Goal: Task Accomplishment & Management: Manage account settings

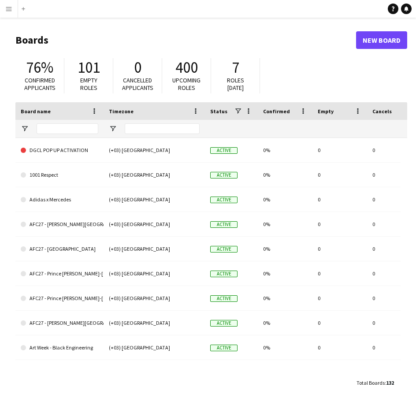
click at [14, 15] on button "Menu" at bounding box center [9, 9] width 18 height 18
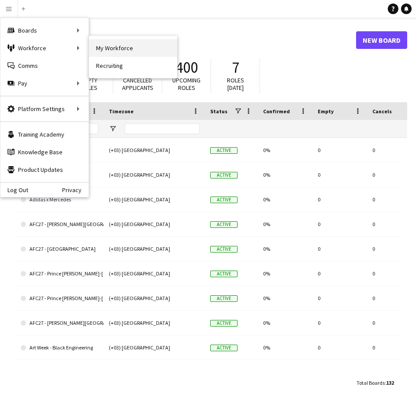
click at [105, 46] on link "My Workforce" at bounding box center [133, 48] width 88 height 18
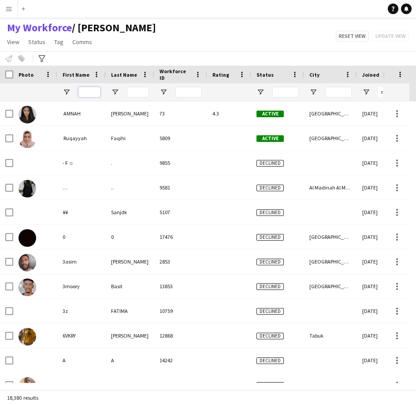
click at [92, 93] on input "First Name Filter Input" at bounding box center [89, 92] width 22 height 11
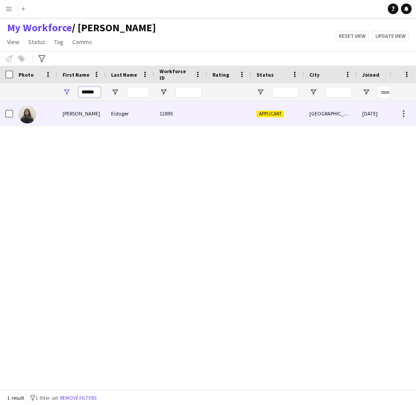
type input "******"
click at [142, 114] on div "Eishiger" at bounding box center [130, 113] width 49 height 24
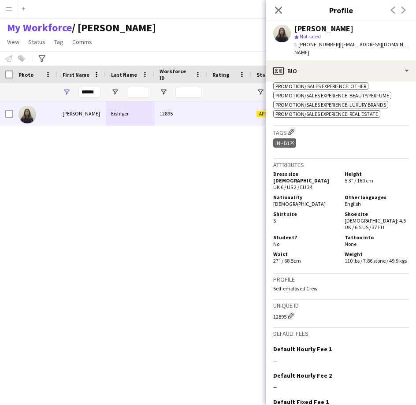
scroll to position [410, 0]
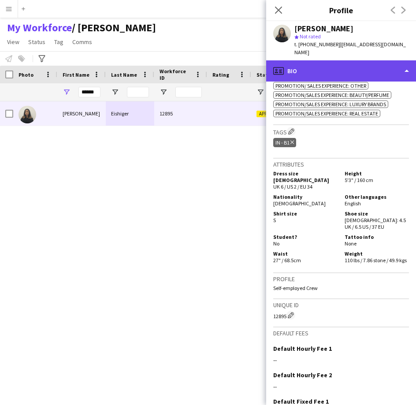
click at [351, 73] on div "profile Bio" at bounding box center [341, 70] width 150 height 21
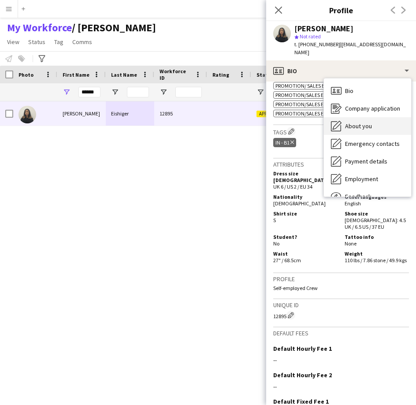
click at [358, 123] on span "About you" at bounding box center [358, 126] width 27 height 8
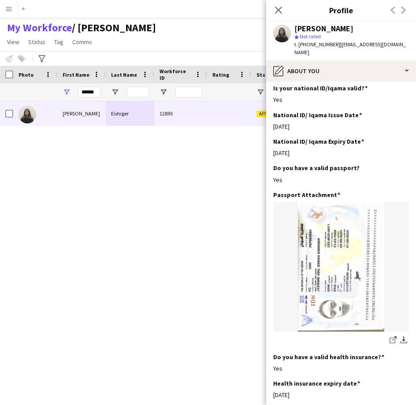
scroll to position [384, 0]
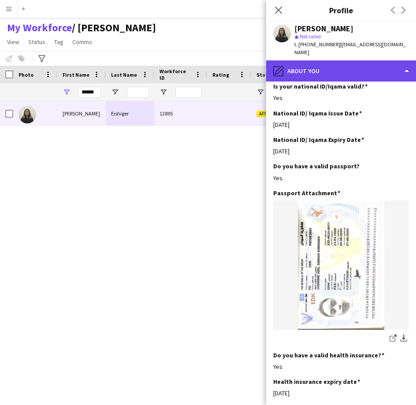
click at [352, 75] on div "pencil4 About you" at bounding box center [341, 70] width 150 height 21
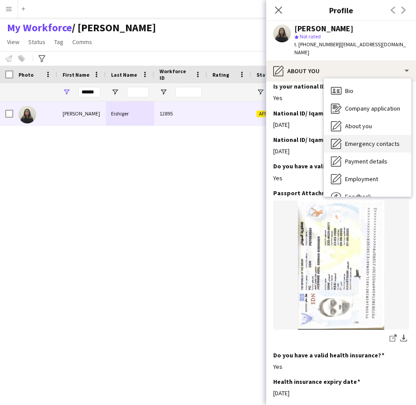
click at [356, 151] on div "Emergency contacts Emergency contacts" at bounding box center [367, 144] width 87 height 18
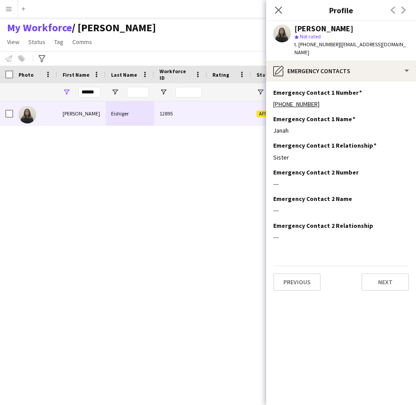
scroll to position [0, 0]
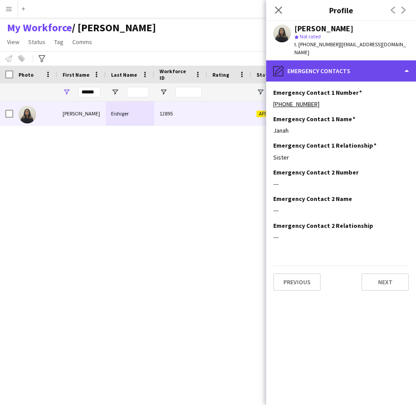
click at [370, 76] on div "pencil4 Emergency contacts" at bounding box center [341, 70] width 150 height 21
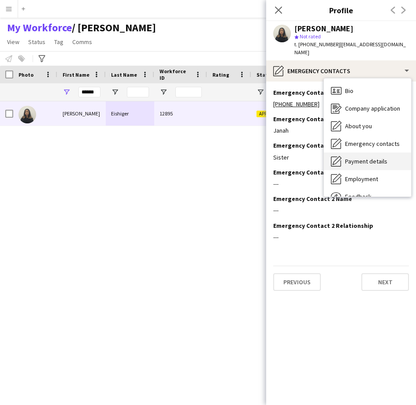
click at [381, 164] on span "Payment details" at bounding box center [366, 161] width 42 height 8
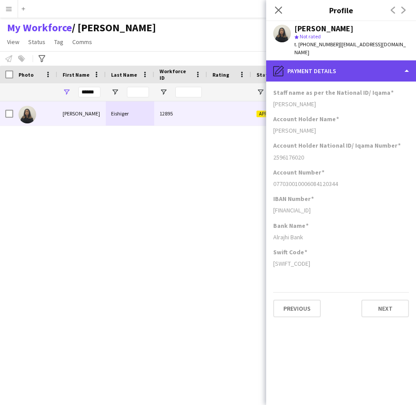
click at [366, 78] on div "pencil4 Payment details" at bounding box center [341, 70] width 150 height 21
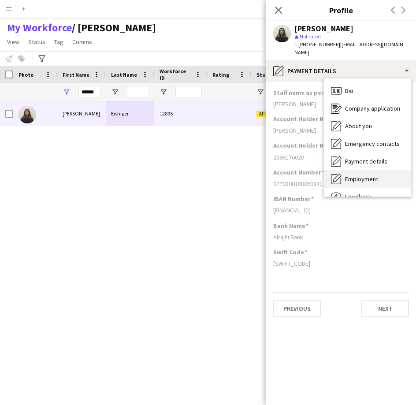
click at [381, 175] on div "Employment Employment" at bounding box center [367, 179] width 87 height 18
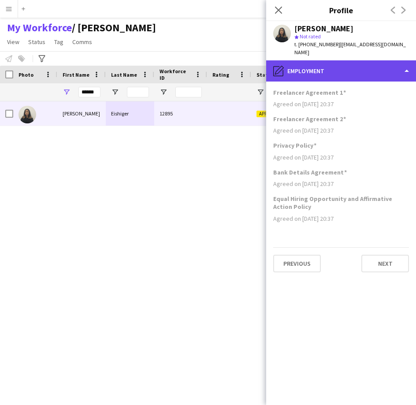
click at [366, 65] on div "pencil4 Employment" at bounding box center [341, 70] width 150 height 21
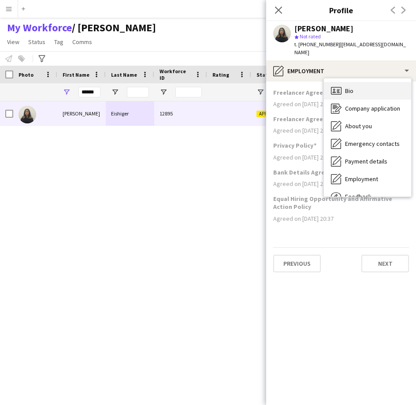
click at [369, 98] on div "Bio Bio" at bounding box center [367, 91] width 87 height 18
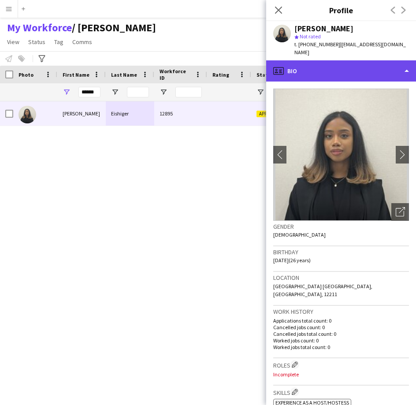
click at [343, 77] on div "profile Bio" at bounding box center [341, 70] width 150 height 21
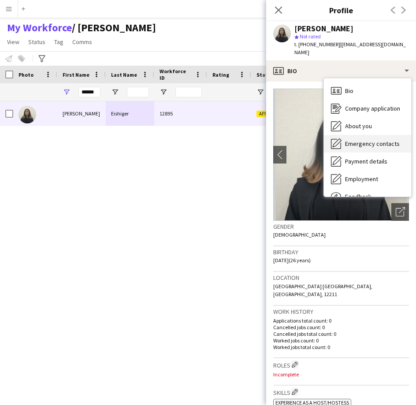
click at [363, 145] on span "Emergency contacts" at bounding box center [372, 144] width 55 height 8
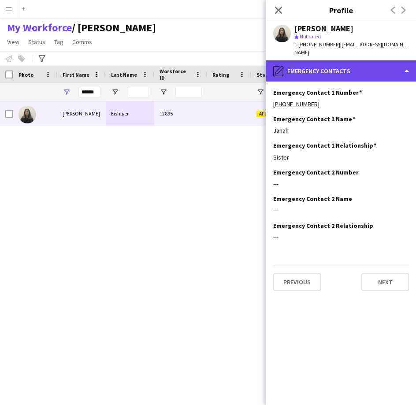
click at [385, 72] on div "pencil4 Emergency contacts" at bounding box center [341, 70] width 150 height 21
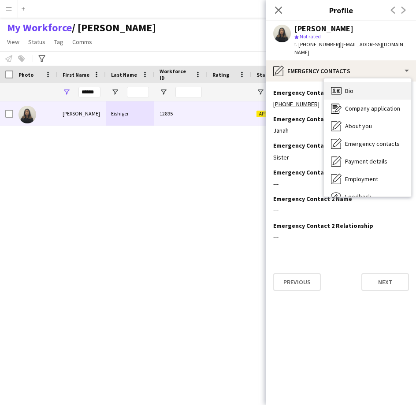
click at [377, 94] on div "Bio Bio" at bounding box center [367, 91] width 87 height 18
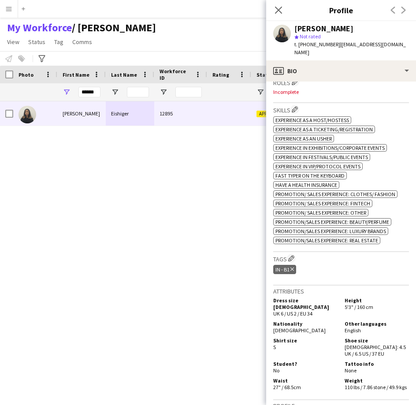
scroll to position [283, 0]
click at [291, 255] on app-icon "Edit crew company tags" at bounding box center [291, 258] width 6 height 6
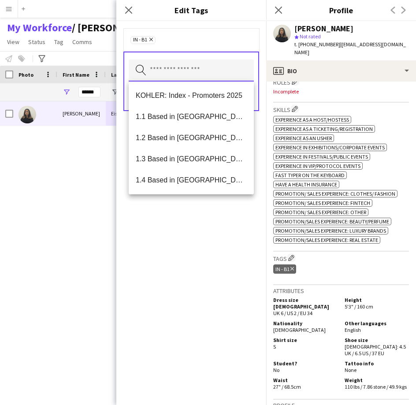
click at [209, 76] on input "text" at bounding box center [191, 71] width 125 height 22
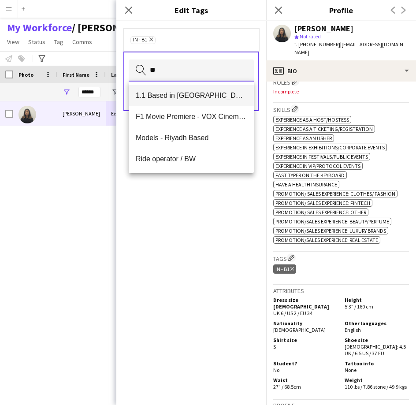
type input "**"
click at [207, 99] on span "1.1 Based in [GEOGRAPHIC_DATA]" at bounding box center [191, 95] width 111 height 8
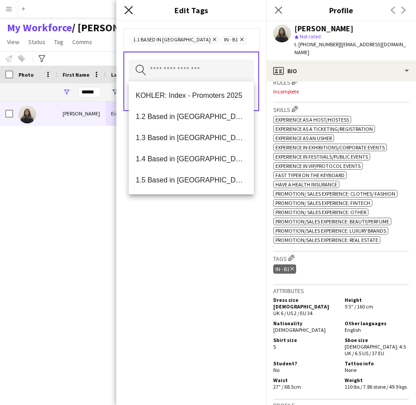
click at [131, 7] on icon "Close pop-in" at bounding box center [128, 10] width 8 height 8
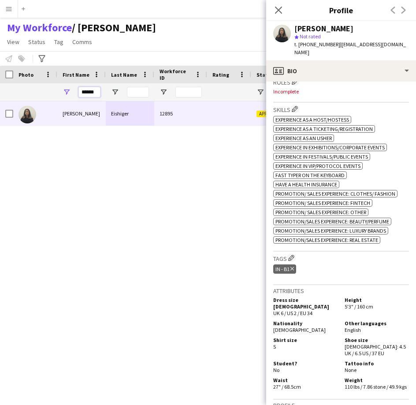
click at [88, 91] on input "******" at bounding box center [89, 92] width 22 height 11
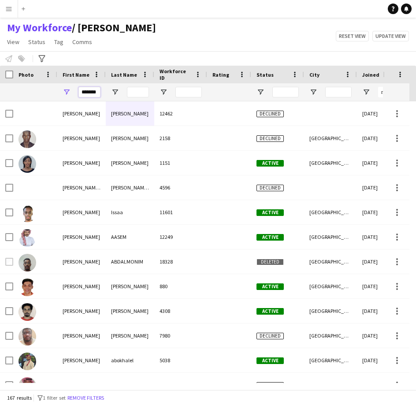
type input "*******"
click at [135, 93] on input "Last Name Filter Input" at bounding box center [138, 92] width 22 height 11
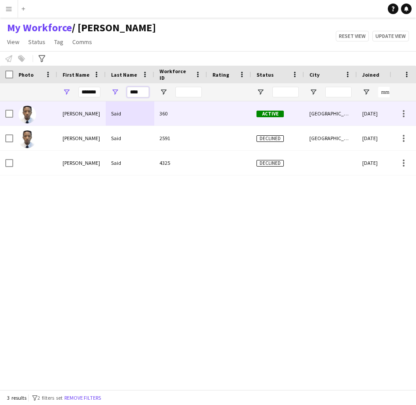
type input "****"
click at [81, 122] on div "[PERSON_NAME]" at bounding box center [81, 113] width 49 height 24
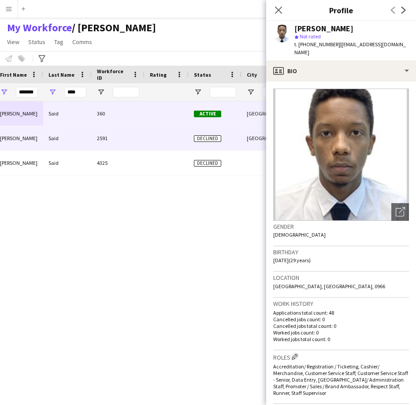
scroll to position [0, 0]
click at [93, 136] on div "2591" at bounding box center [117, 138] width 53 height 24
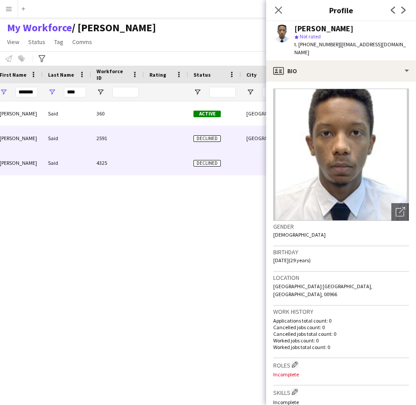
click at [98, 155] on div "4325" at bounding box center [117, 163] width 53 height 24
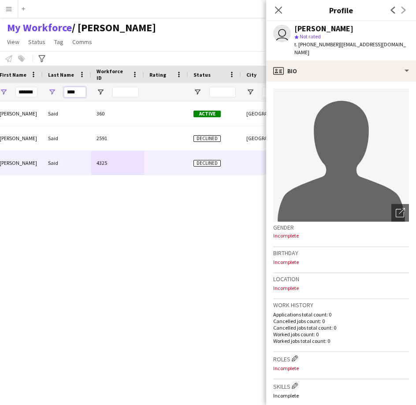
click at [79, 94] on input "****" at bounding box center [75, 92] width 22 height 11
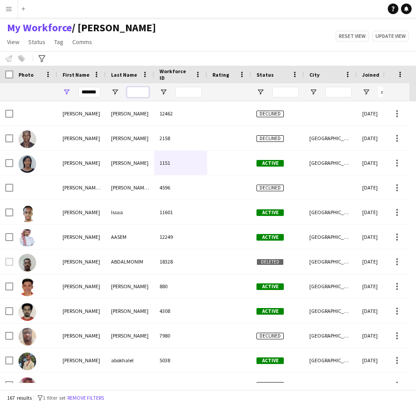
click at [134, 96] on input "Last Name Filter Input" at bounding box center [138, 92] width 22 height 11
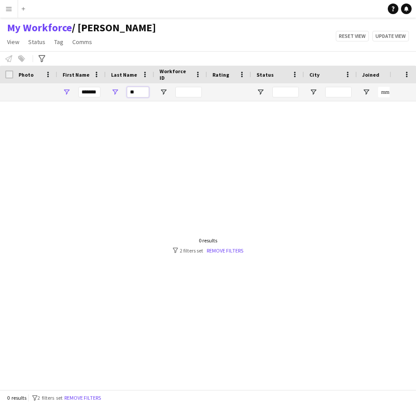
type input "*"
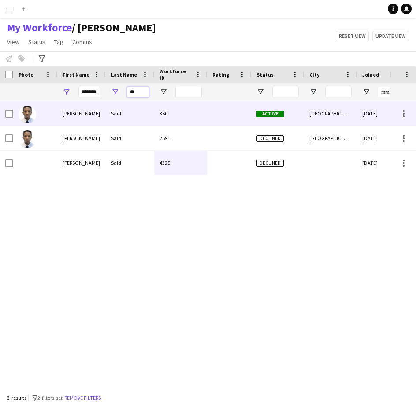
type input "*"
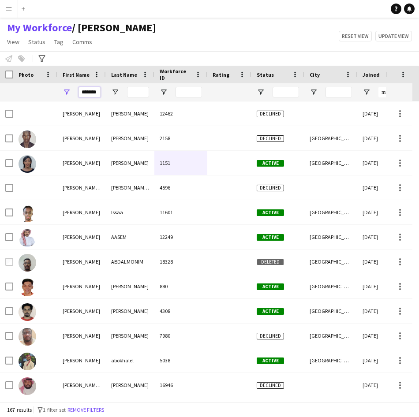
click at [95, 93] on input "*******" at bounding box center [89, 92] width 22 height 11
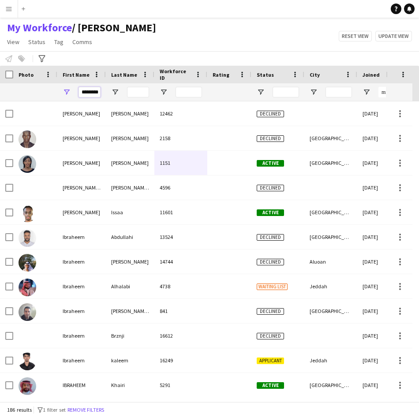
scroll to position [0, 3]
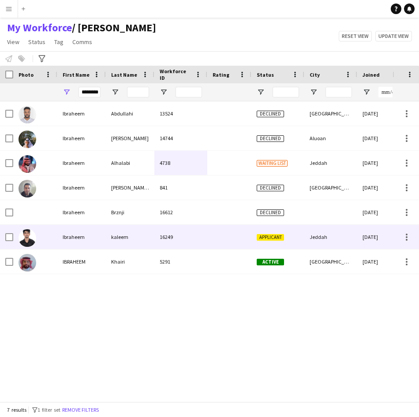
click at [131, 233] on div "kaleem" at bounding box center [130, 237] width 49 height 24
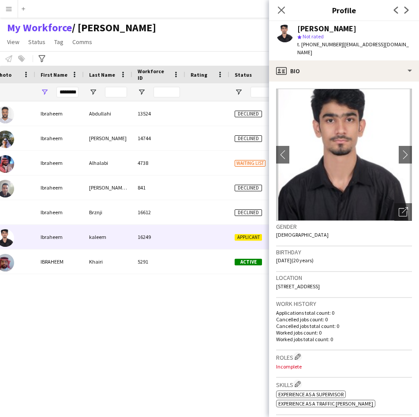
scroll to position [0, 22]
click at [77, 93] on input "********" at bounding box center [67, 92] width 22 height 11
type input "*"
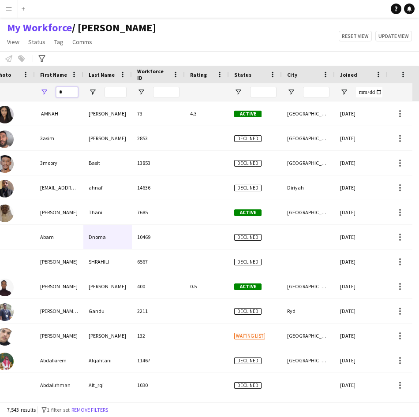
click at [77, 89] on input "*" at bounding box center [67, 92] width 22 height 11
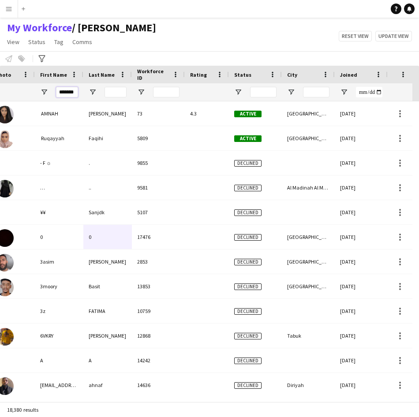
type input "********"
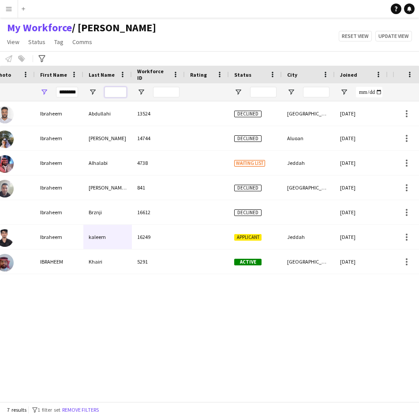
scroll to position [0, 0]
click at [113, 93] on input "Last Name Filter Input" at bounding box center [116, 92] width 22 height 11
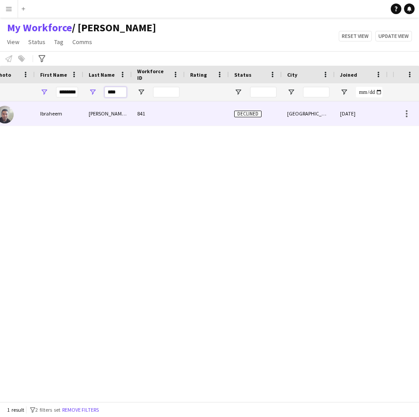
type input "****"
click at [103, 119] on div "[PERSON_NAME] said" at bounding box center [107, 113] width 49 height 24
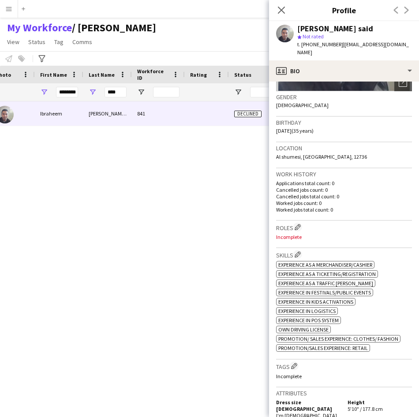
scroll to position [130, 0]
click at [373, 75] on img at bounding box center [344, 25] width 136 height 132
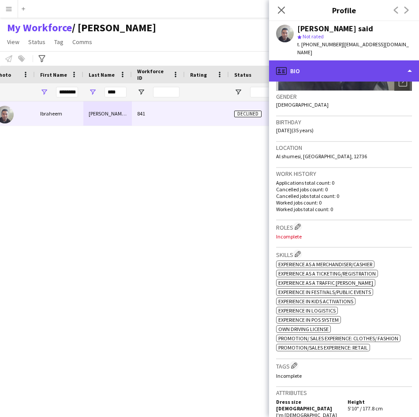
click at [371, 60] on div "profile Bio" at bounding box center [344, 70] width 150 height 21
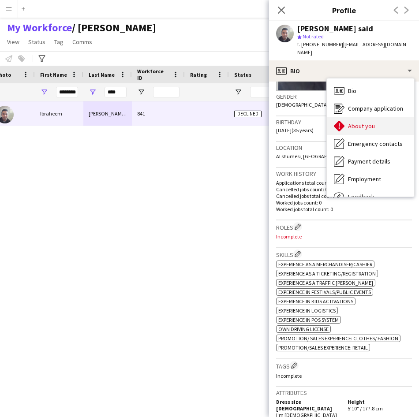
click at [375, 117] on div "About you About you" at bounding box center [370, 126] width 87 height 18
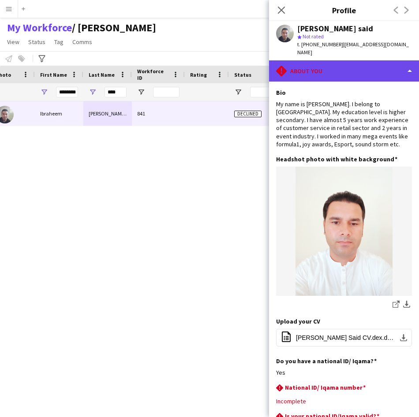
click at [375, 69] on div "rhombus-alert About you" at bounding box center [344, 70] width 150 height 21
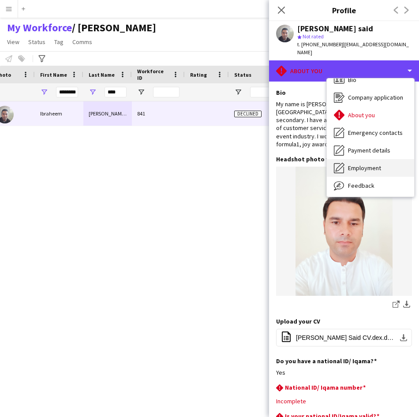
scroll to position [11, 0]
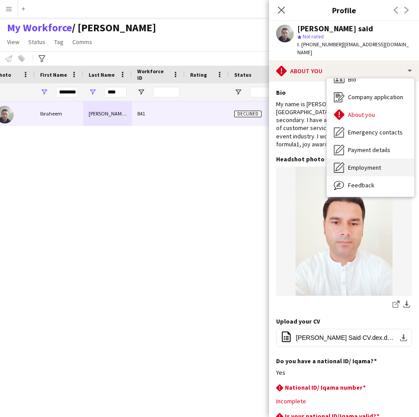
click at [373, 164] on div "Employment Employment" at bounding box center [370, 168] width 87 height 18
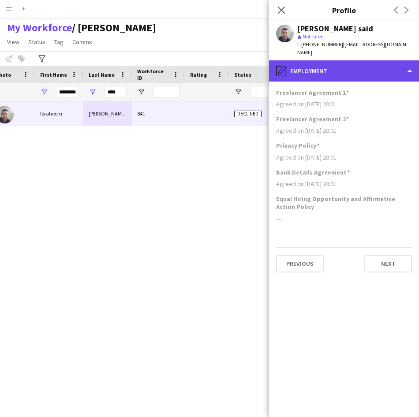
click at [368, 60] on div "pencil4 Employment" at bounding box center [344, 70] width 150 height 21
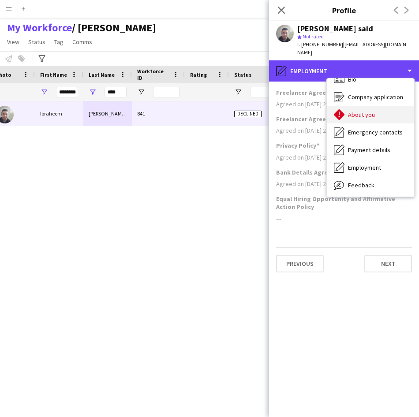
scroll to position [0, 0]
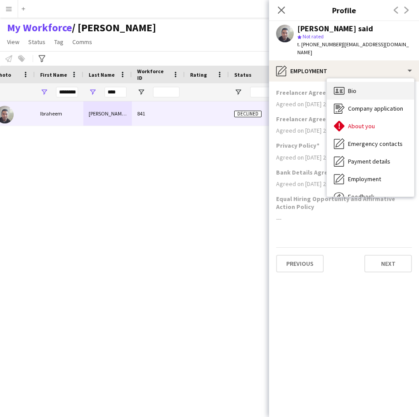
click at [355, 87] on span "Bio" at bounding box center [352, 91] width 8 height 8
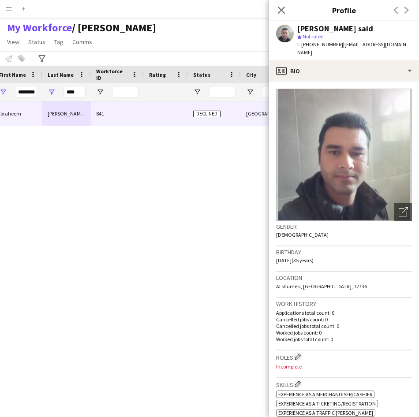
scroll to position [0, 53]
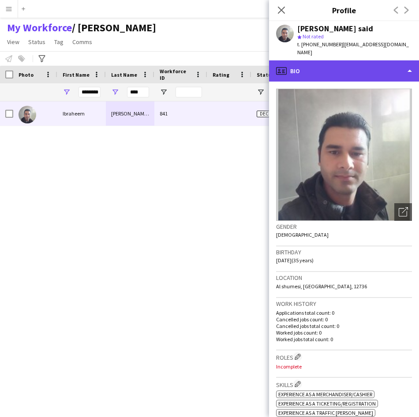
click at [327, 62] on div "profile Bio" at bounding box center [344, 70] width 150 height 21
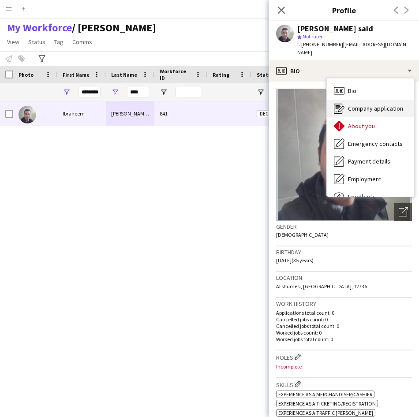
click at [354, 105] on div "Company application Company application" at bounding box center [370, 109] width 87 height 18
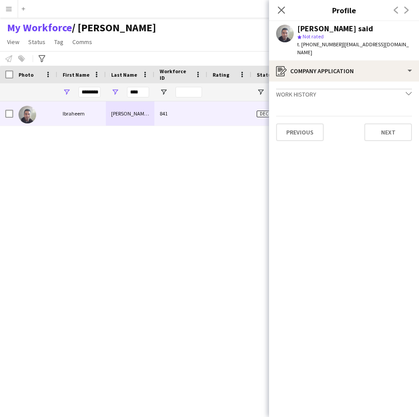
click at [349, 51] on div "[PERSON_NAME] said star Not rated t. [PHONE_NUMBER] | [EMAIL_ADDRESS][DOMAIN_NA…" at bounding box center [344, 40] width 150 height 39
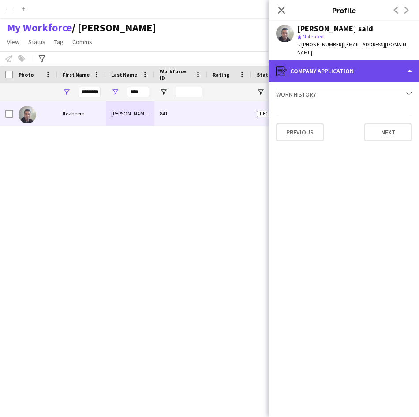
click at [351, 60] on div "register Company application" at bounding box center [344, 70] width 150 height 21
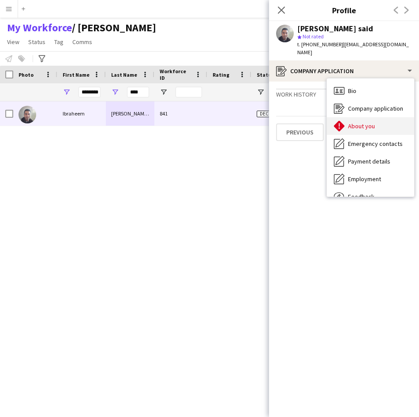
click at [354, 117] on div "About you About you" at bounding box center [370, 126] width 87 height 18
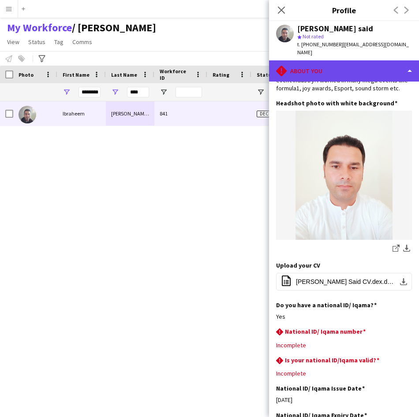
click at [330, 71] on div "rhombus-alert About you" at bounding box center [344, 70] width 150 height 21
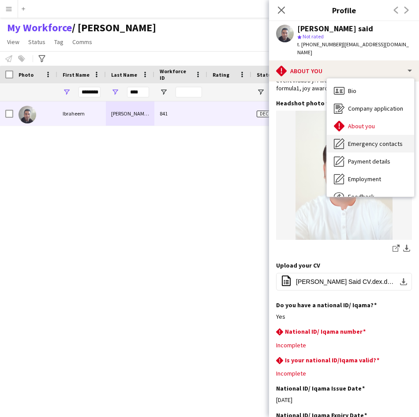
click at [353, 140] on div "Emergency contacts Emergency contacts" at bounding box center [370, 144] width 87 height 18
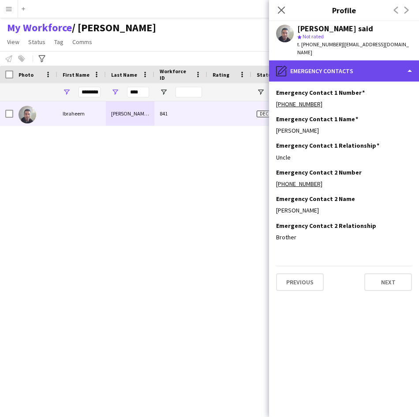
click at [345, 72] on div "pencil4 Emergency contacts" at bounding box center [344, 70] width 150 height 21
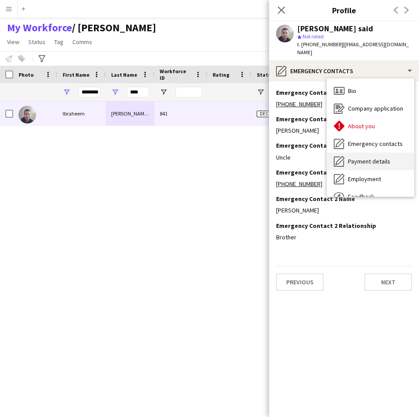
click at [358, 157] on span "Payment details" at bounding box center [369, 161] width 42 height 8
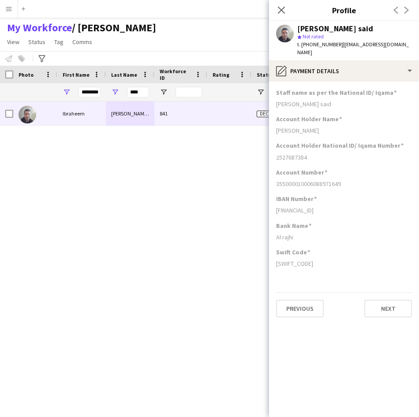
click at [355, 82] on app-section-data-types "Staff name as per the National ID/ [PERSON_NAME] said Account Holder Name [PERS…" at bounding box center [344, 250] width 150 height 336
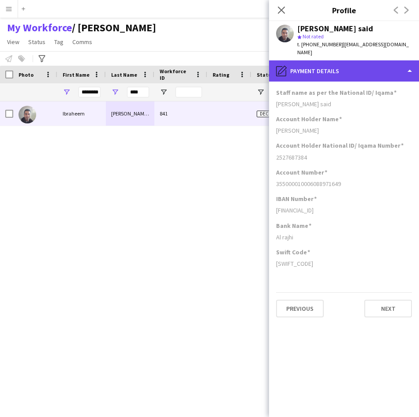
click at [355, 65] on div "pencil4 Payment details" at bounding box center [344, 70] width 150 height 21
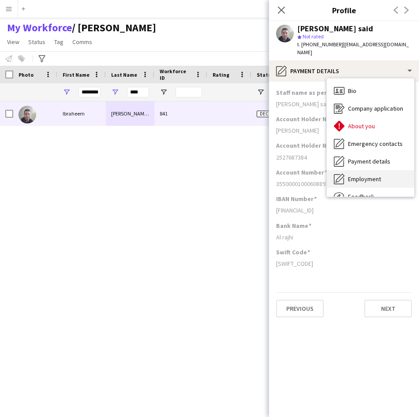
click at [369, 175] on span "Employment" at bounding box center [364, 179] width 33 height 8
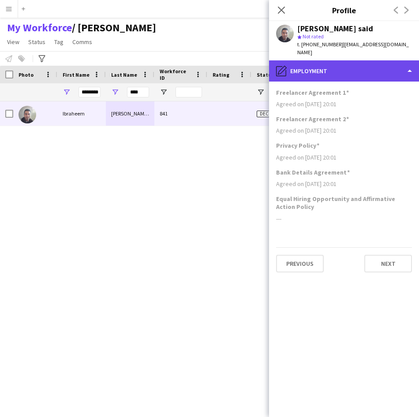
click at [365, 71] on div "pencil4 Employment" at bounding box center [344, 70] width 150 height 21
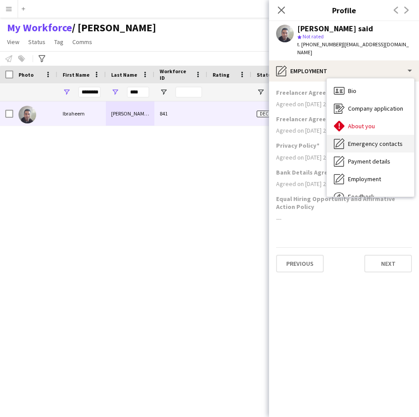
click at [379, 144] on div "Emergency contacts Emergency contacts" at bounding box center [370, 144] width 87 height 18
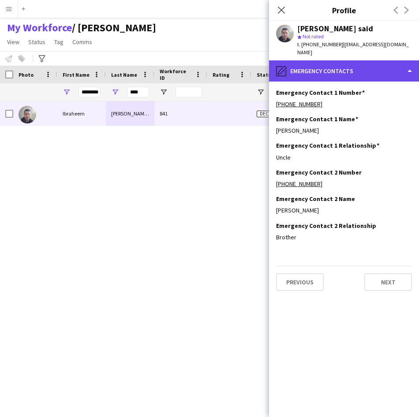
click at [365, 71] on div "pencil4 Emergency contacts" at bounding box center [344, 70] width 150 height 21
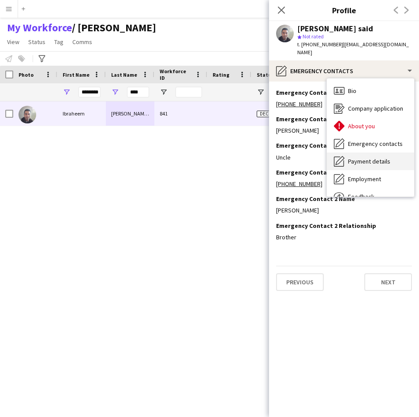
click at [370, 157] on span "Payment details" at bounding box center [369, 161] width 42 height 8
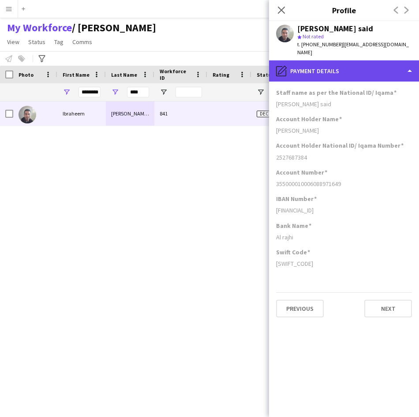
click at [361, 64] on div "pencil4 Payment details" at bounding box center [344, 70] width 150 height 21
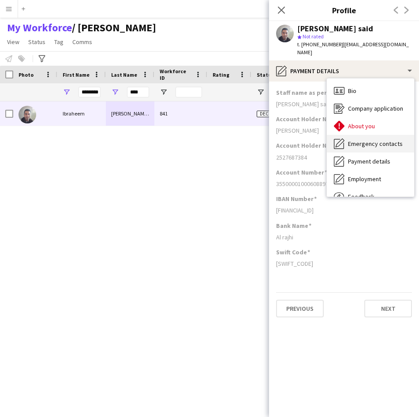
click at [358, 135] on div "Emergency contacts Emergency contacts" at bounding box center [370, 144] width 87 height 18
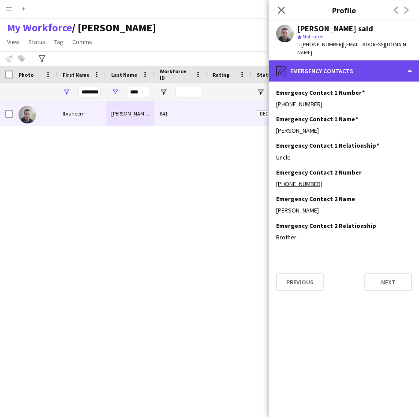
click at [368, 72] on div "pencil4 Emergency contacts" at bounding box center [344, 70] width 150 height 21
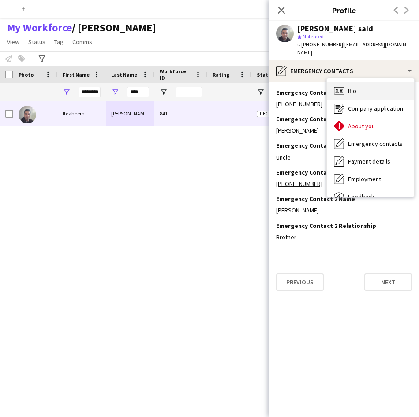
click at [373, 90] on div "Bio Bio" at bounding box center [370, 91] width 87 height 18
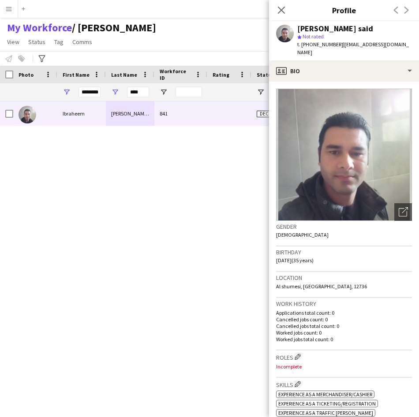
scroll to position [99, 0]
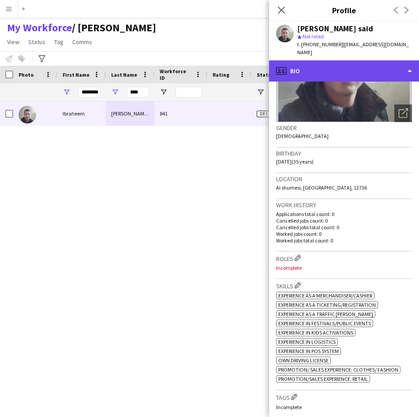
drag, startPoint x: 323, startPoint y: 214, endPoint x: 375, endPoint y: 63, distance: 159.7
click at [375, 63] on div "profile Bio" at bounding box center [344, 70] width 150 height 21
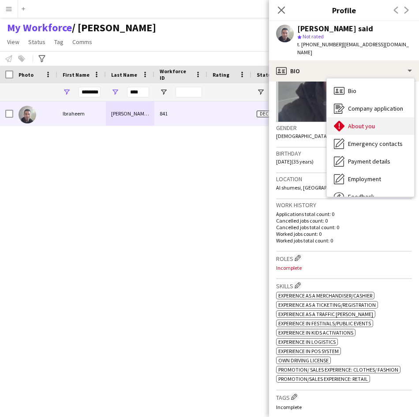
click at [360, 123] on div "About you About you" at bounding box center [370, 126] width 87 height 18
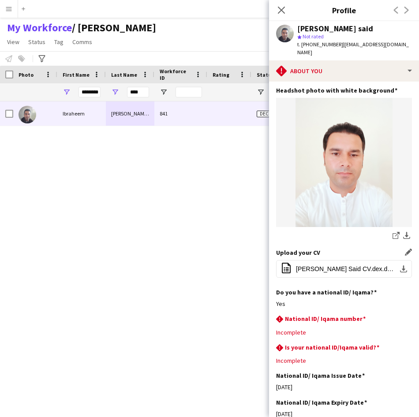
scroll to position [0, 0]
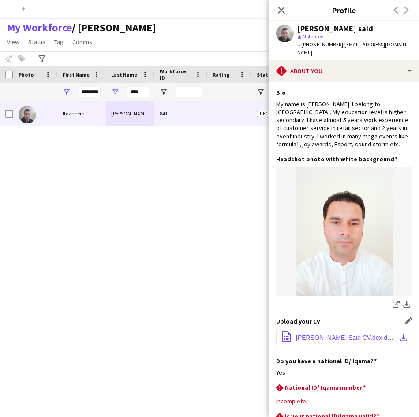
click at [341, 334] on button "office-file-sheet [PERSON_NAME] CV.dex.docx download-bottom" at bounding box center [344, 338] width 136 height 18
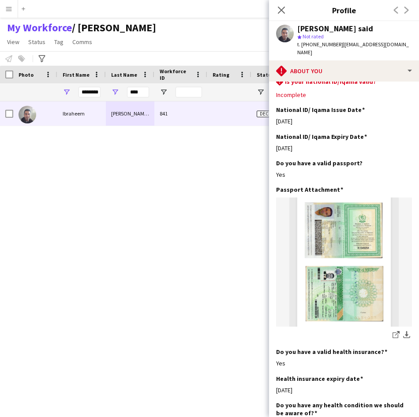
scroll to position [518, 0]
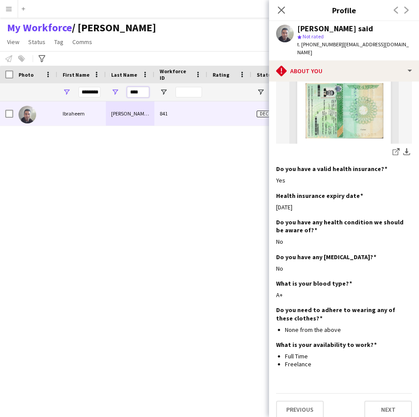
click at [145, 92] on input "****" at bounding box center [138, 92] width 22 height 11
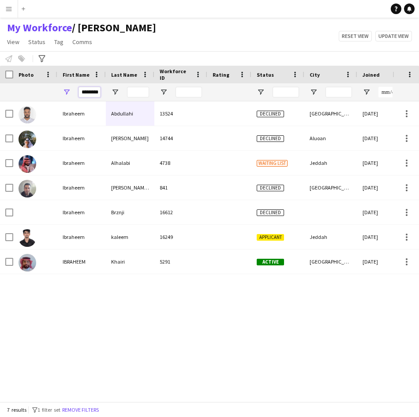
click at [97, 94] on input "********" at bounding box center [89, 92] width 22 height 11
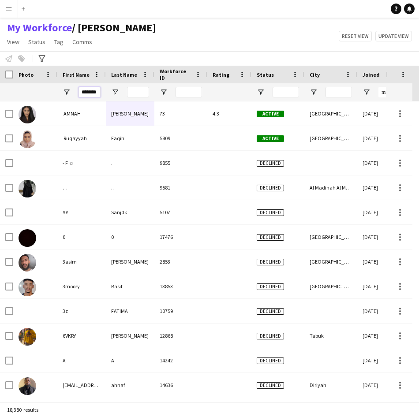
scroll to position [0, 0]
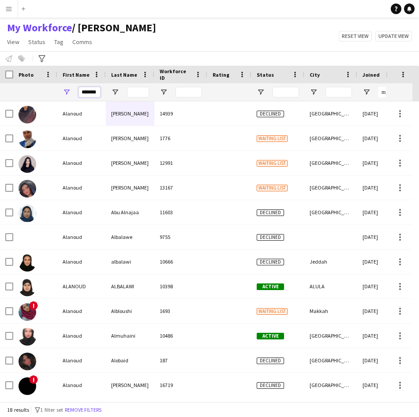
type input "*******"
click at [127, 93] on input "Last Name Filter Input" at bounding box center [138, 92] width 22 height 11
click at [132, 94] on input "Last Name Filter Input" at bounding box center [138, 92] width 22 height 11
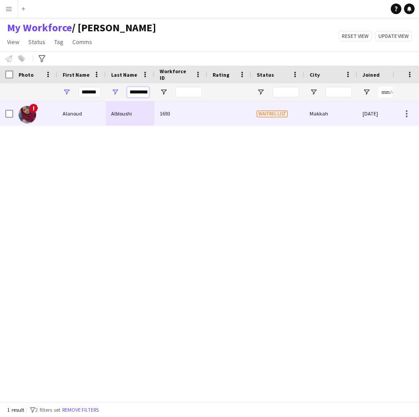
type input "*********"
click at [257, 115] on span "Waiting list" at bounding box center [272, 114] width 31 height 7
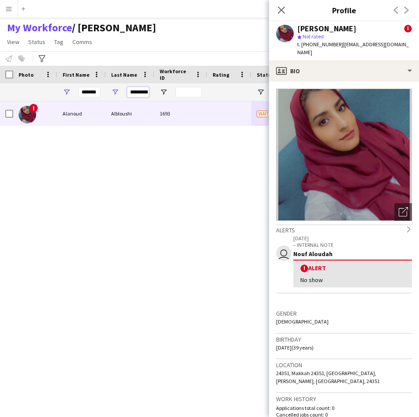
click at [132, 88] on input "*********" at bounding box center [138, 92] width 22 height 11
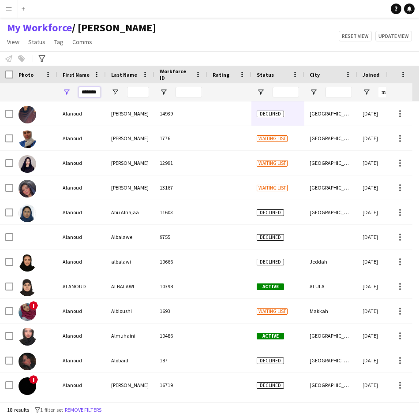
click at [95, 92] on input "*******" at bounding box center [89, 92] width 22 height 11
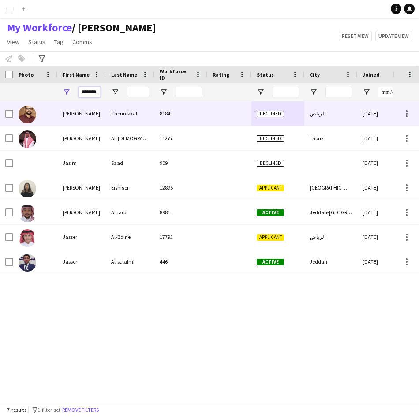
scroll to position [0, 2]
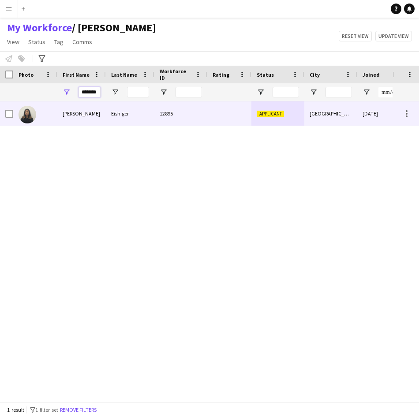
type input "*******"
click at [95, 108] on div "[PERSON_NAME]" at bounding box center [81, 113] width 49 height 24
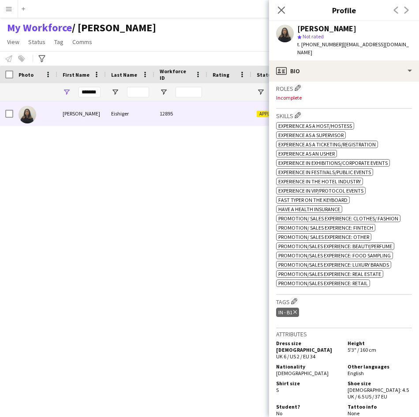
scroll to position [277, 0]
click at [292, 298] on app-icon "Edit crew company tags" at bounding box center [294, 301] width 6 height 6
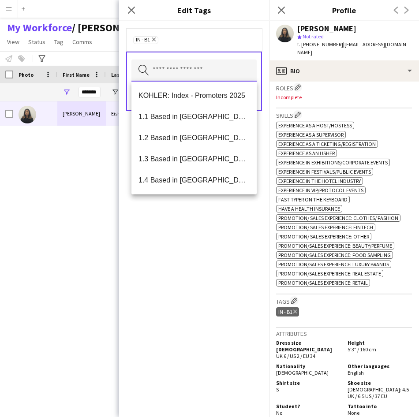
click at [211, 71] on input "text" at bounding box center [193, 71] width 125 height 22
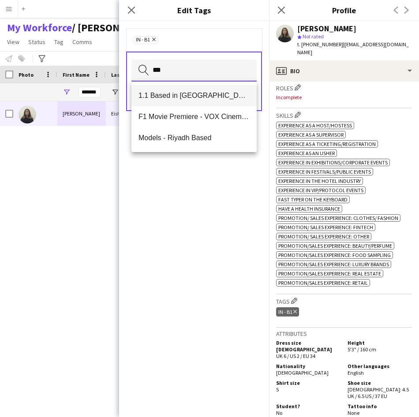
type input "***"
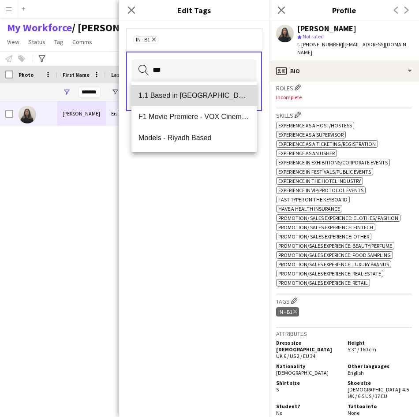
click at [205, 96] on span "1.1 Based in [GEOGRAPHIC_DATA]" at bounding box center [193, 95] width 111 height 8
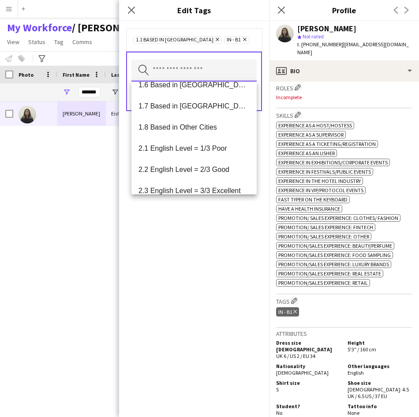
scroll to position [119, 0]
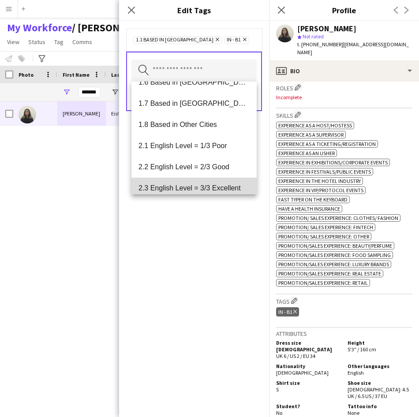
click at [198, 183] on mat-option "2.3 English Level = 3/3 Excellent" at bounding box center [193, 188] width 125 height 21
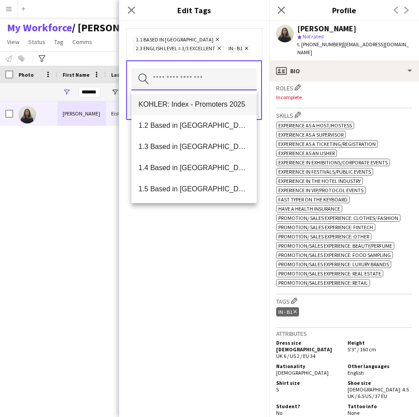
type input "*"
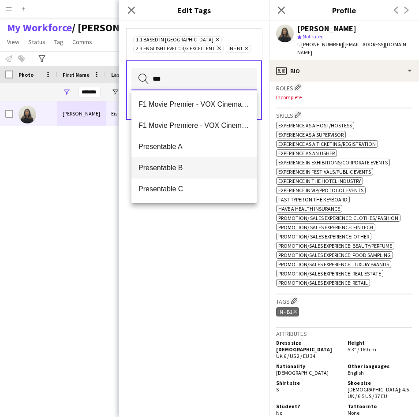
type input "***"
click at [210, 164] on span "Presentable B" at bounding box center [193, 168] width 111 height 8
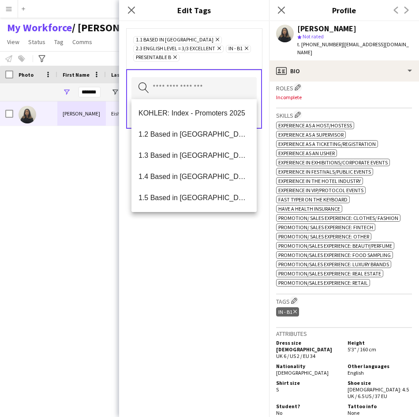
click at [225, 73] on div "Search by tag name Save" at bounding box center [194, 99] width 136 height 60
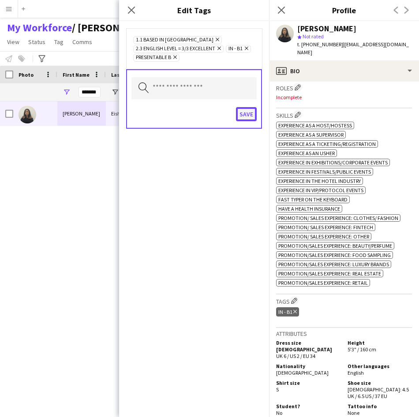
click at [247, 118] on button "Save" at bounding box center [246, 114] width 21 height 14
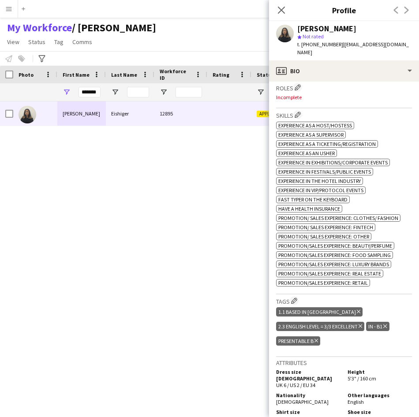
scroll to position [202, 0]
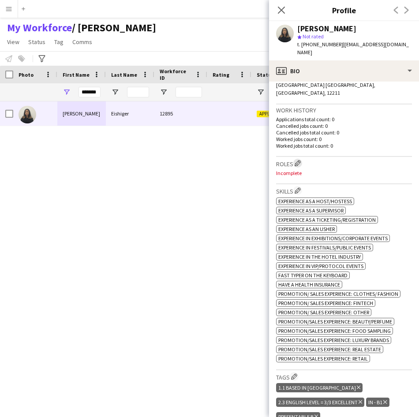
click at [297, 160] on app-icon "Edit crew company roles" at bounding box center [298, 163] width 6 height 6
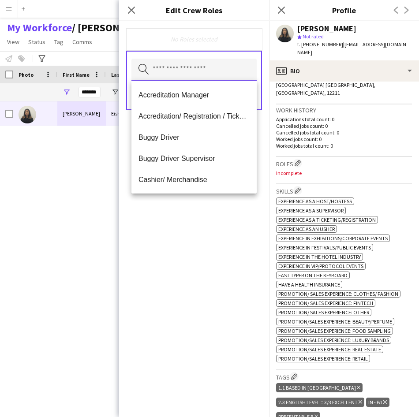
click at [210, 67] on input "text" at bounding box center [193, 70] width 125 height 22
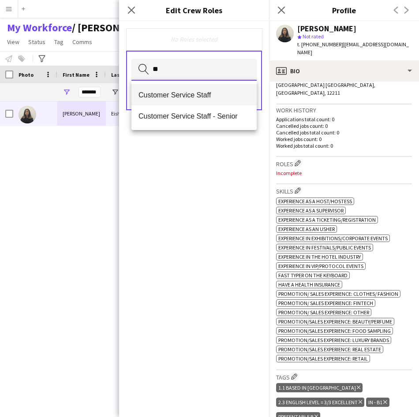
type input "**"
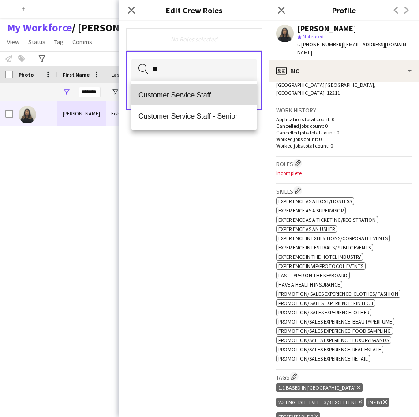
click at [208, 91] on span "Customer Service Staff" at bounding box center [193, 95] width 111 height 8
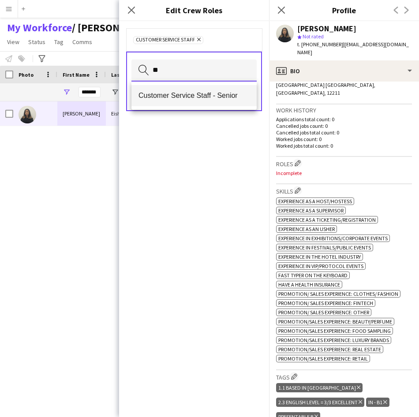
type input "**"
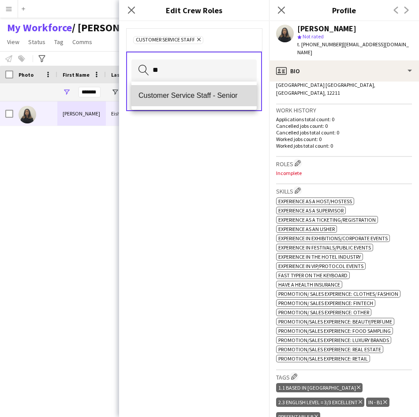
click at [208, 94] on span "Customer Service Staff - Senior" at bounding box center [193, 95] width 111 height 8
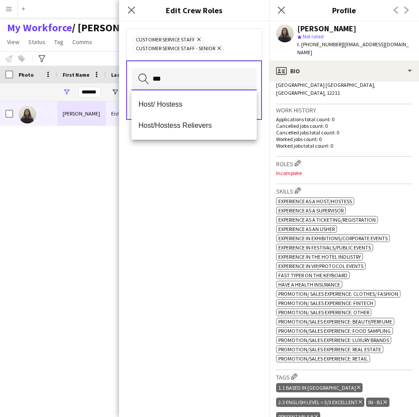
type input "***"
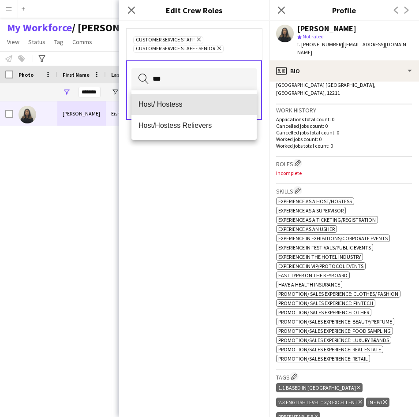
click at [208, 94] on mat-option "Host/ Hostess" at bounding box center [193, 104] width 125 height 21
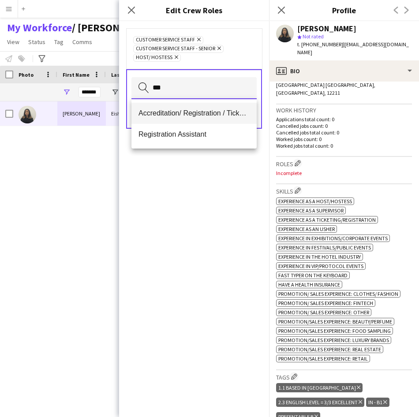
type input "***"
click at [203, 117] on span "Accreditation/ Registration / Ticketing" at bounding box center [193, 113] width 111 height 8
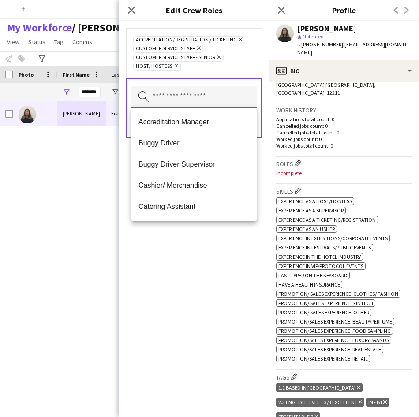
scroll to position [0, 0]
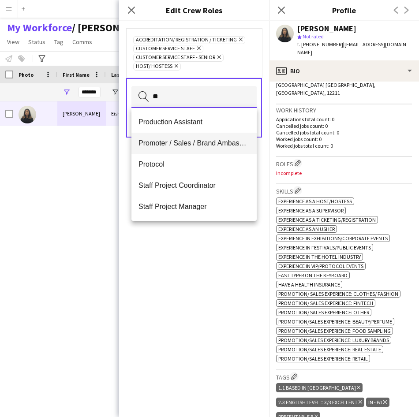
type input "**"
click at [202, 136] on mat-option "Promoter / Sales / Brand Ambassador" at bounding box center [193, 143] width 125 height 21
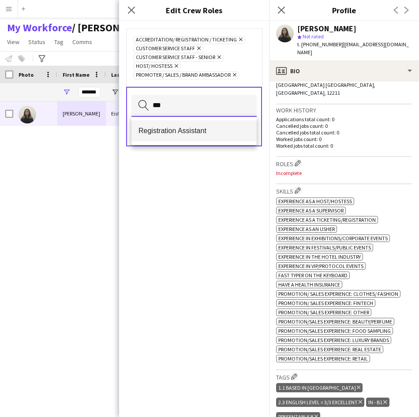
type input "***"
click at [234, 134] on span "Registration Assistant" at bounding box center [193, 131] width 111 height 8
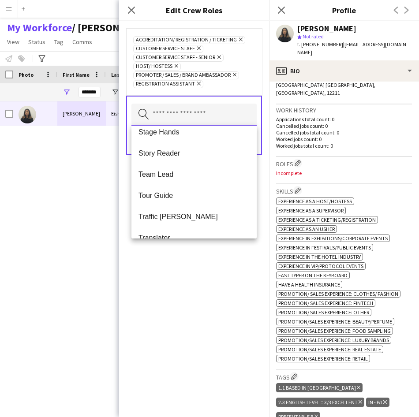
scroll to position [728, 0]
click at [201, 262] on div "Accreditation/ Registration / Ticketing Remove Customer Service Staff Remove Cu…" at bounding box center [194, 219] width 150 height 396
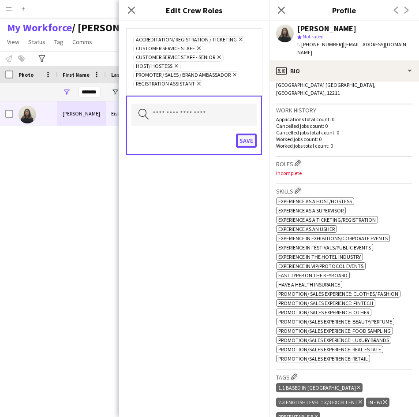
click at [249, 147] on button "Save" at bounding box center [246, 141] width 21 height 14
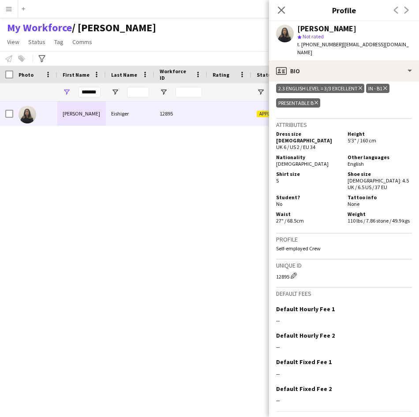
scroll to position [554, 0]
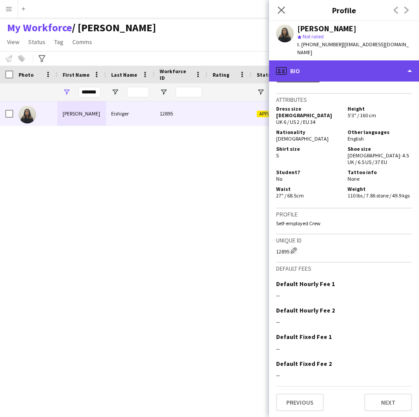
click at [372, 74] on div "profile Bio" at bounding box center [344, 70] width 150 height 21
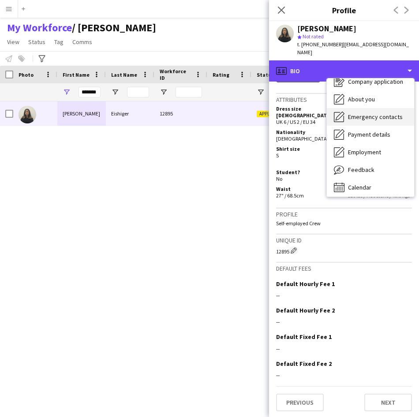
scroll to position [30, 0]
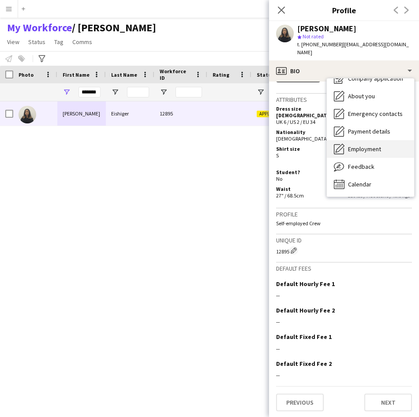
click at [353, 149] on span "Employment" at bounding box center [364, 149] width 33 height 8
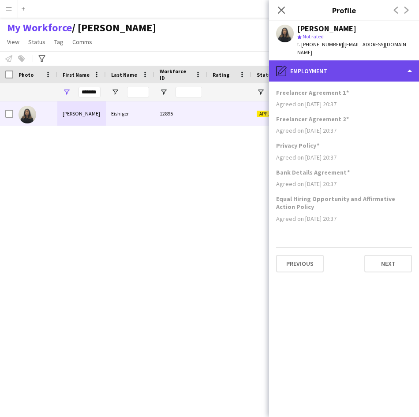
click at [355, 75] on div "pencil4 Employment" at bounding box center [344, 70] width 150 height 21
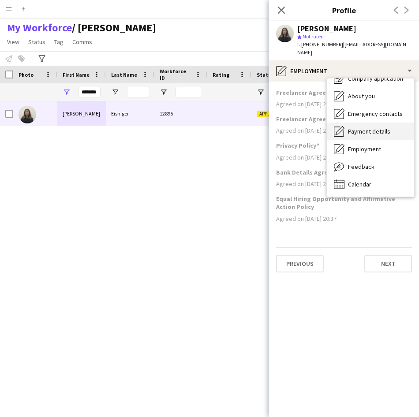
click at [353, 132] on span "Payment details" at bounding box center [369, 131] width 42 height 8
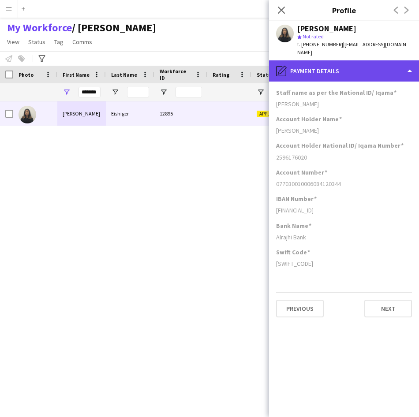
click at [373, 67] on div "pencil4 Payment details" at bounding box center [344, 70] width 150 height 21
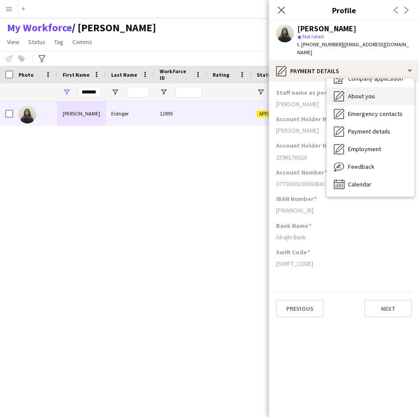
click at [373, 101] on div "About you About you" at bounding box center [370, 96] width 87 height 18
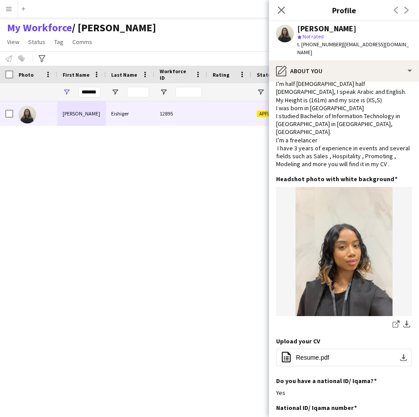
scroll to position [37, 0]
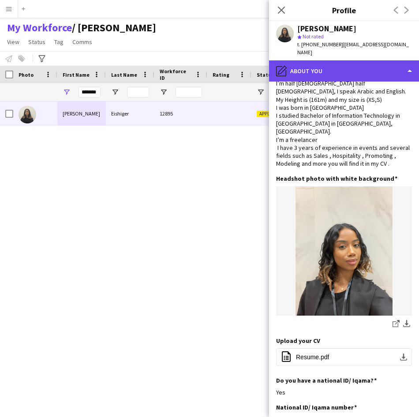
click at [360, 70] on div "pencil4 About you" at bounding box center [344, 70] width 150 height 21
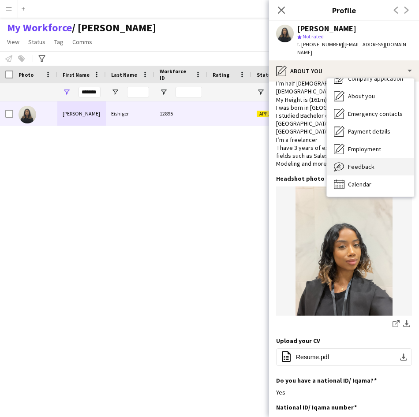
click at [373, 170] on div "Feedback Feedback" at bounding box center [370, 167] width 87 height 18
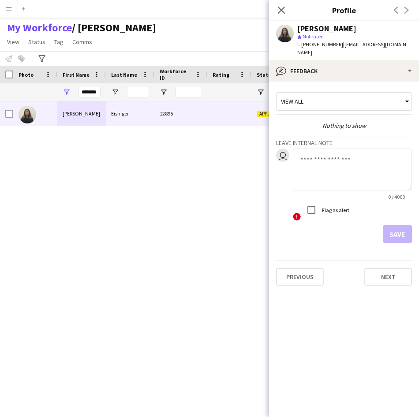
click at [353, 215] on div "! Flag as alert" at bounding box center [352, 211] width 119 height 20
click at [355, 180] on textarea at bounding box center [352, 170] width 119 height 42
type textarea "**********"
click at [403, 236] on button "Save" at bounding box center [397, 234] width 29 height 18
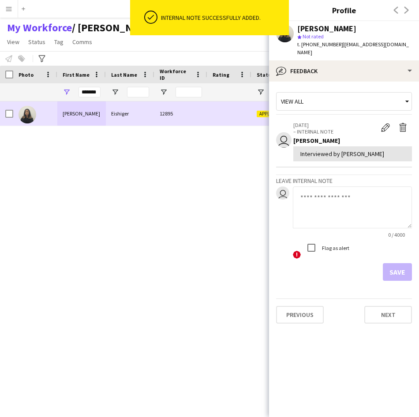
click at [14, 114] on div at bounding box center [35, 113] width 44 height 24
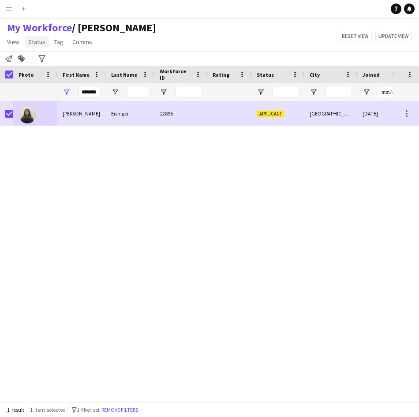
click at [37, 41] on span "Status" at bounding box center [36, 42] width 17 height 8
click at [69, 58] on link "Edit" at bounding box center [56, 61] width 62 height 19
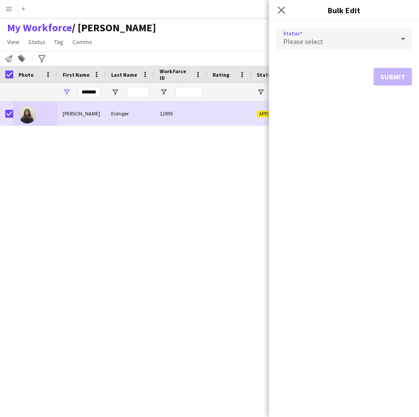
click at [335, 42] on div "Please select" at bounding box center [335, 38] width 118 height 21
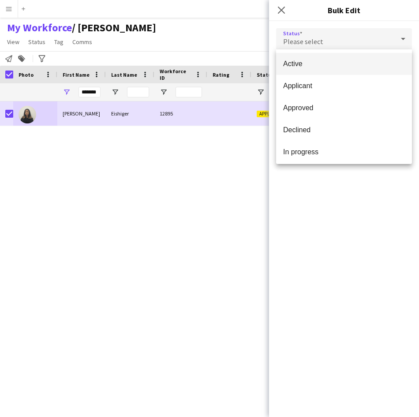
click at [331, 68] on span "Active" at bounding box center [344, 64] width 122 height 8
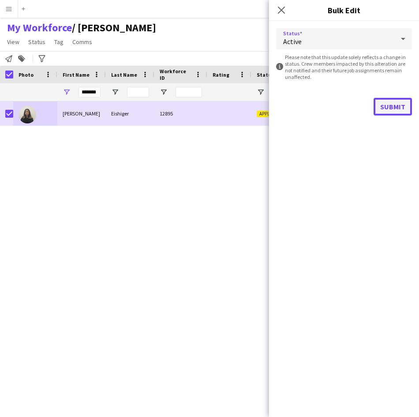
click at [399, 113] on button "Submit" at bounding box center [392, 107] width 38 height 18
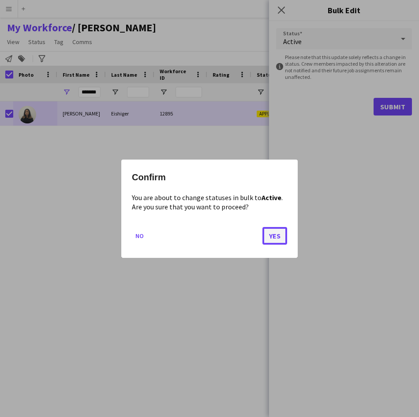
click at [272, 234] on button "Yes" at bounding box center [274, 236] width 25 height 18
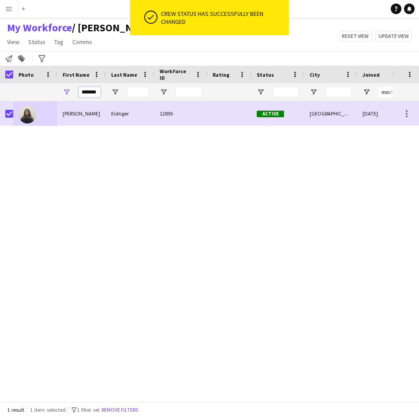
click at [92, 96] on input "*******" at bounding box center [89, 92] width 22 height 11
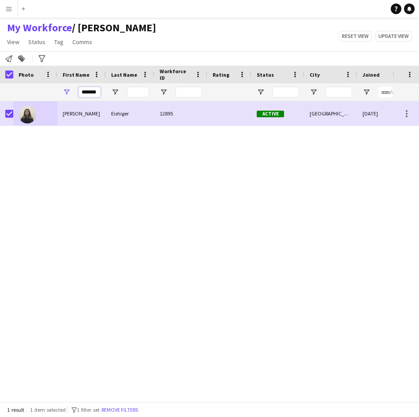
click at [92, 96] on input "*******" at bounding box center [89, 92] width 22 height 11
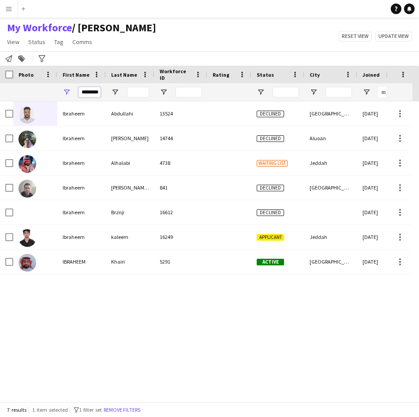
scroll to position [0, 3]
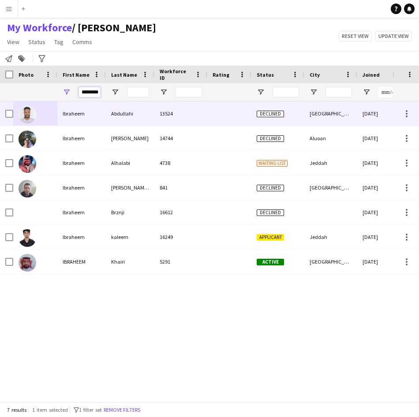
type input "********"
click at [122, 122] on div "Abdullahi" at bounding box center [130, 113] width 49 height 24
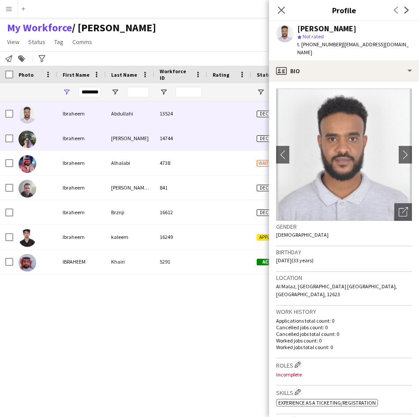
click at [121, 146] on div "[PERSON_NAME]" at bounding box center [130, 138] width 49 height 24
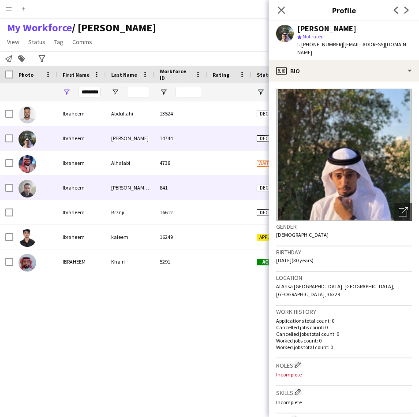
click at [130, 180] on div "[PERSON_NAME] said" at bounding box center [130, 187] width 49 height 24
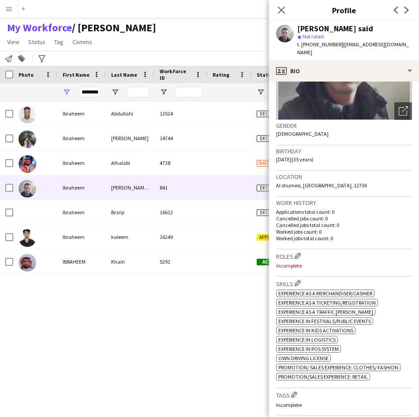
scroll to position [93, 0]
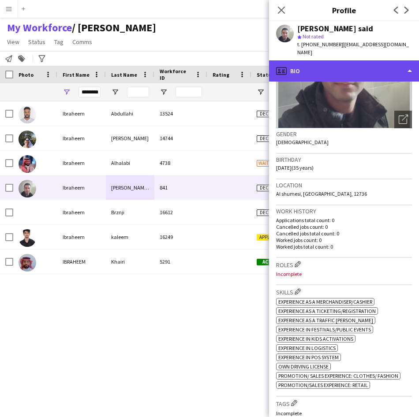
click at [346, 69] on div "profile Bio" at bounding box center [344, 70] width 150 height 21
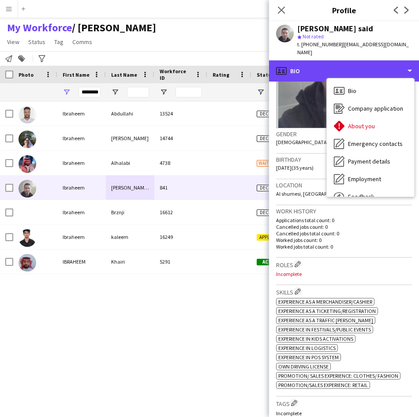
scroll to position [0, 0]
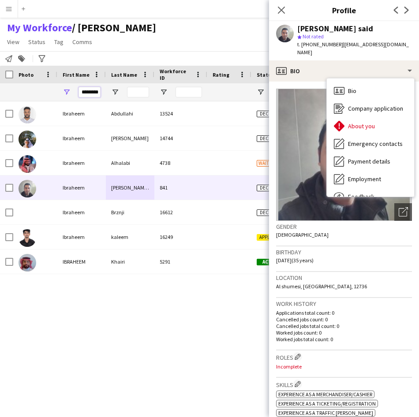
click at [95, 93] on input "********" at bounding box center [89, 92] width 22 height 11
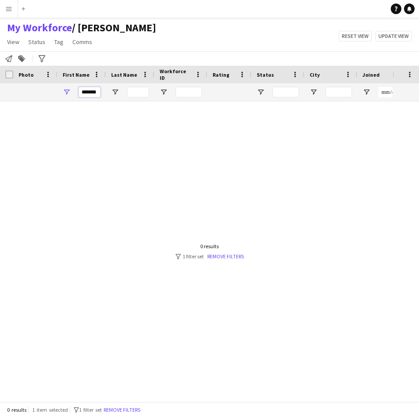
scroll to position [0, 0]
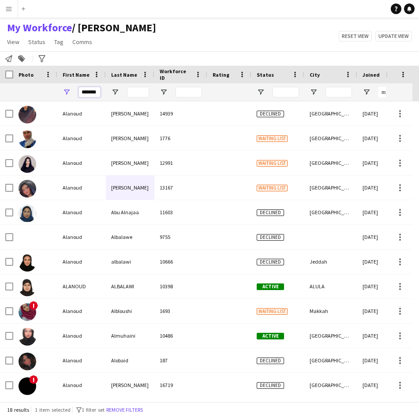
type input "*******"
click at [138, 92] on input "Last Name Filter Input" at bounding box center [138, 92] width 22 height 11
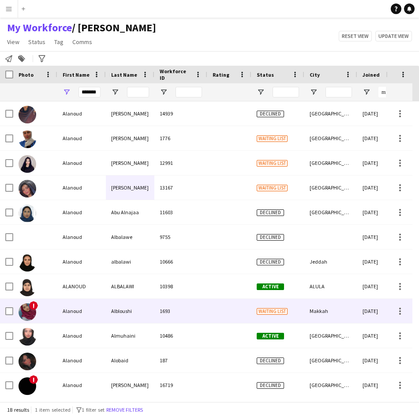
click at [135, 314] on div "Albloushi" at bounding box center [130, 311] width 49 height 24
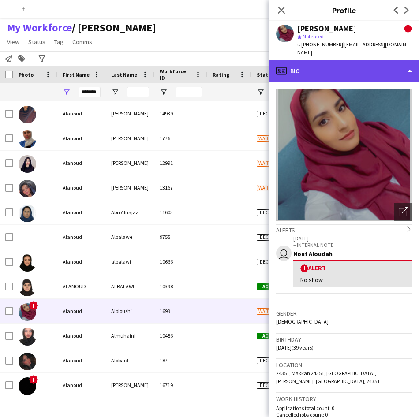
click at [340, 63] on div "profile Bio" at bounding box center [344, 70] width 150 height 21
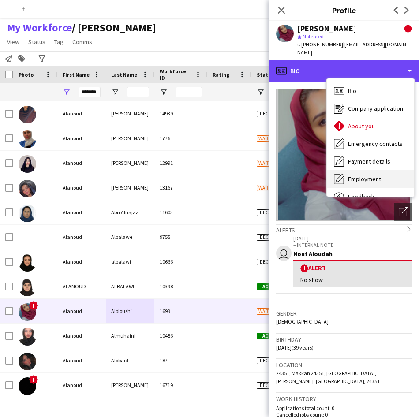
scroll to position [30, 0]
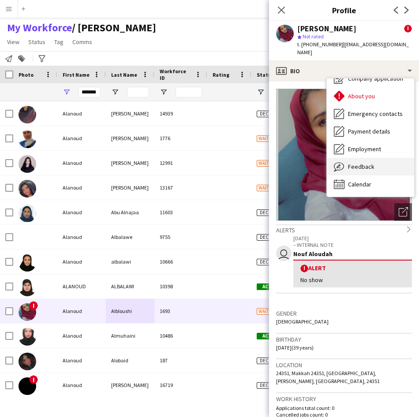
click at [373, 158] on div "Feedback Feedback" at bounding box center [370, 167] width 87 height 18
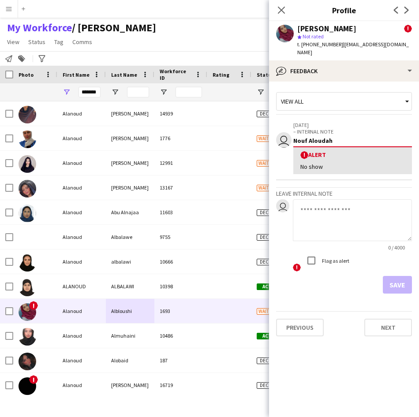
click at [334, 217] on textarea at bounding box center [352, 220] width 119 height 42
type textarea "*******"
click at [403, 280] on button "Save" at bounding box center [397, 285] width 29 height 18
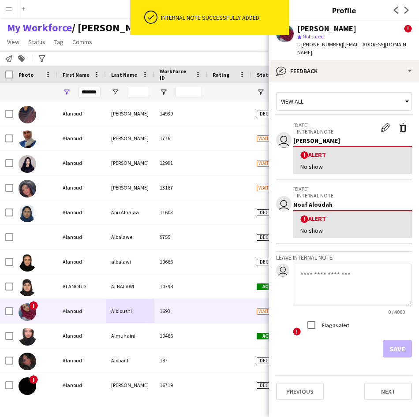
click at [90, 86] on div "*******" at bounding box center [89, 92] width 22 height 18
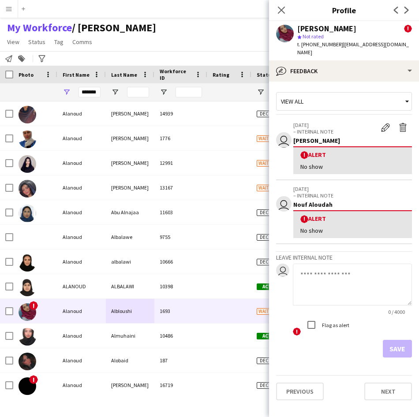
click at [90, 86] on div "*******" at bounding box center [89, 92] width 22 height 18
click at [96, 94] on input "*******" at bounding box center [89, 92] width 22 height 11
